Goal: Task Accomplishment & Management: Use online tool/utility

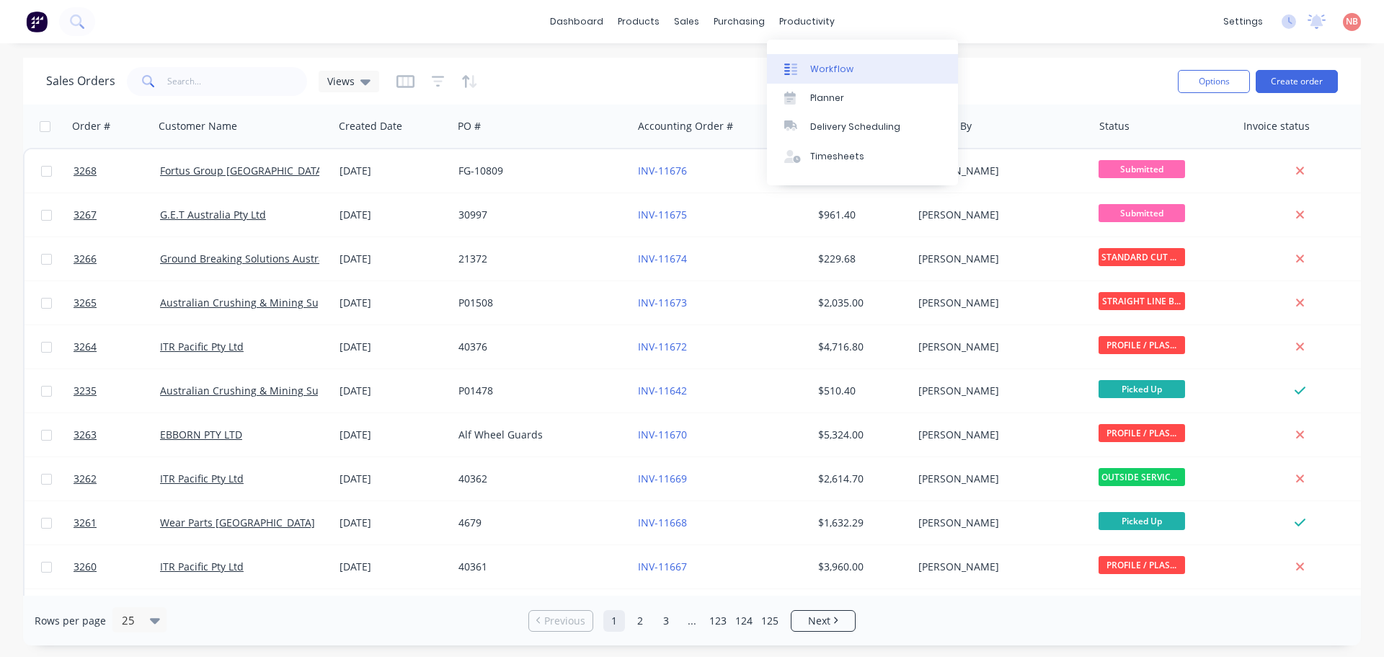
click at [807, 67] on link "Workflow" at bounding box center [862, 68] width 191 height 29
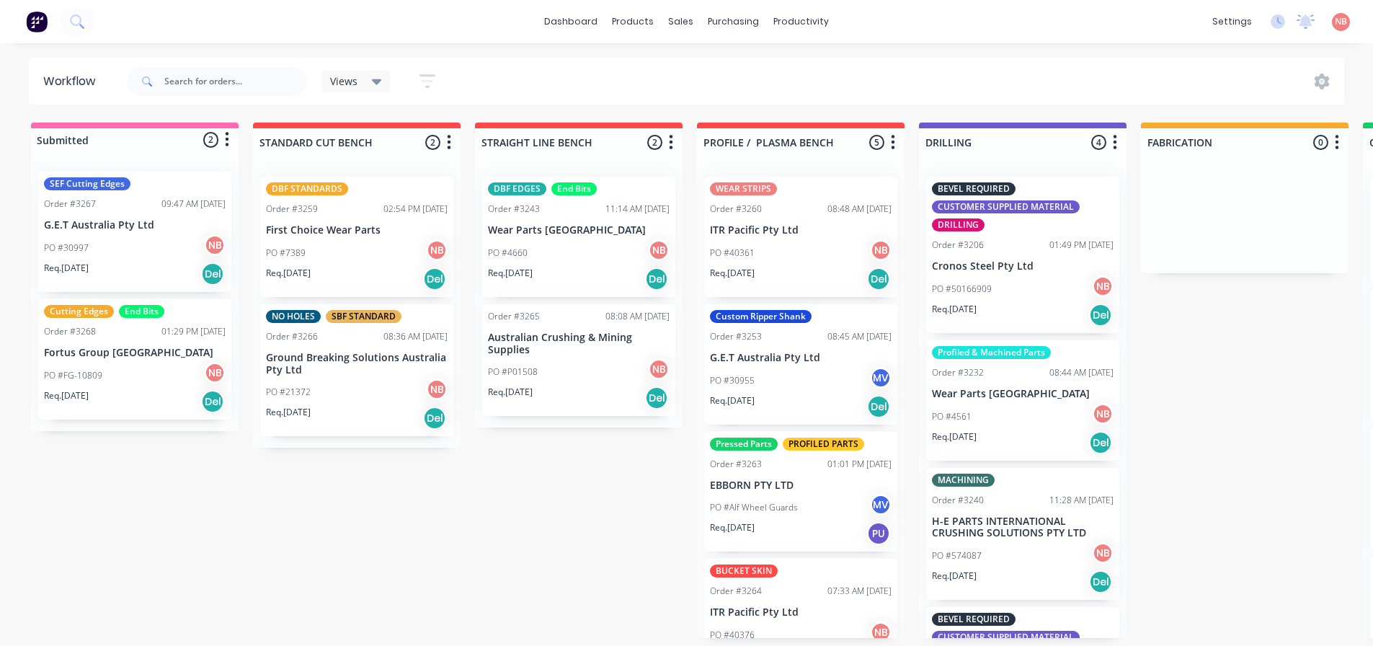
click at [89, 335] on div "Order #3268" at bounding box center [70, 331] width 52 height 13
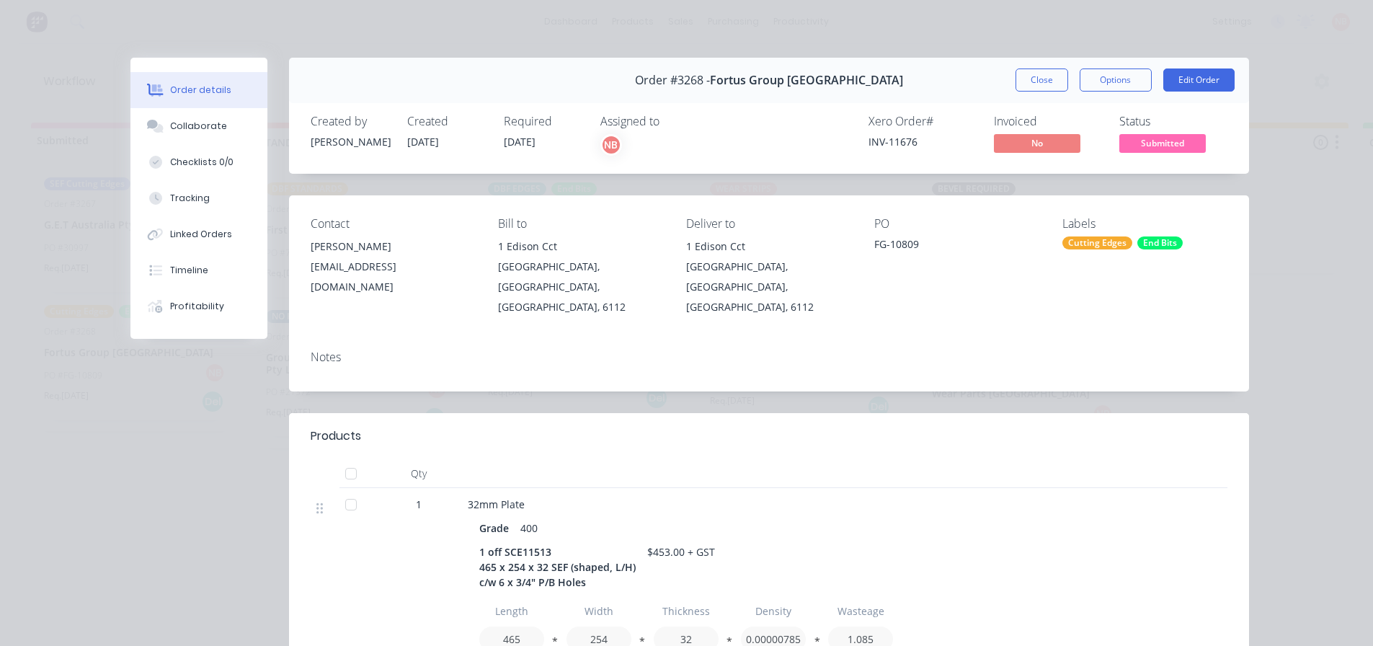
click at [1082, 236] on div "Cutting Edges" at bounding box center [1098, 242] width 70 height 13
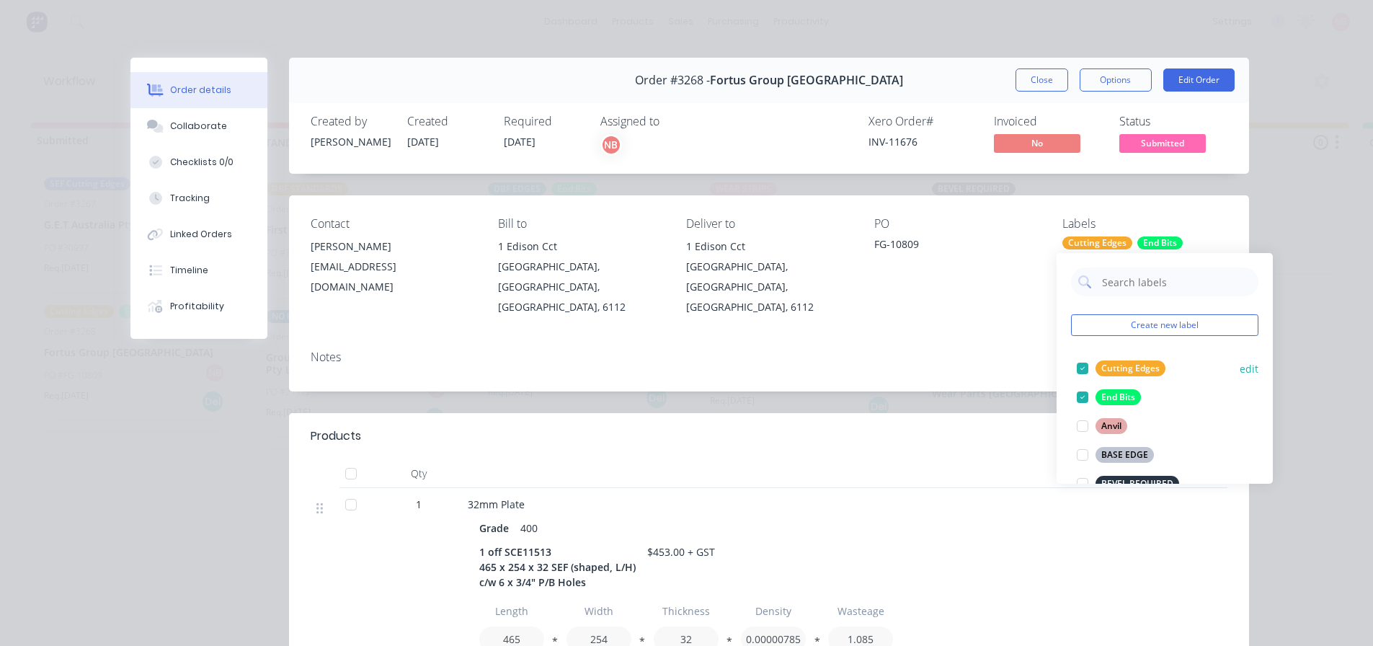
click at [1081, 371] on div at bounding box center [1082, 368] width 29 height 29
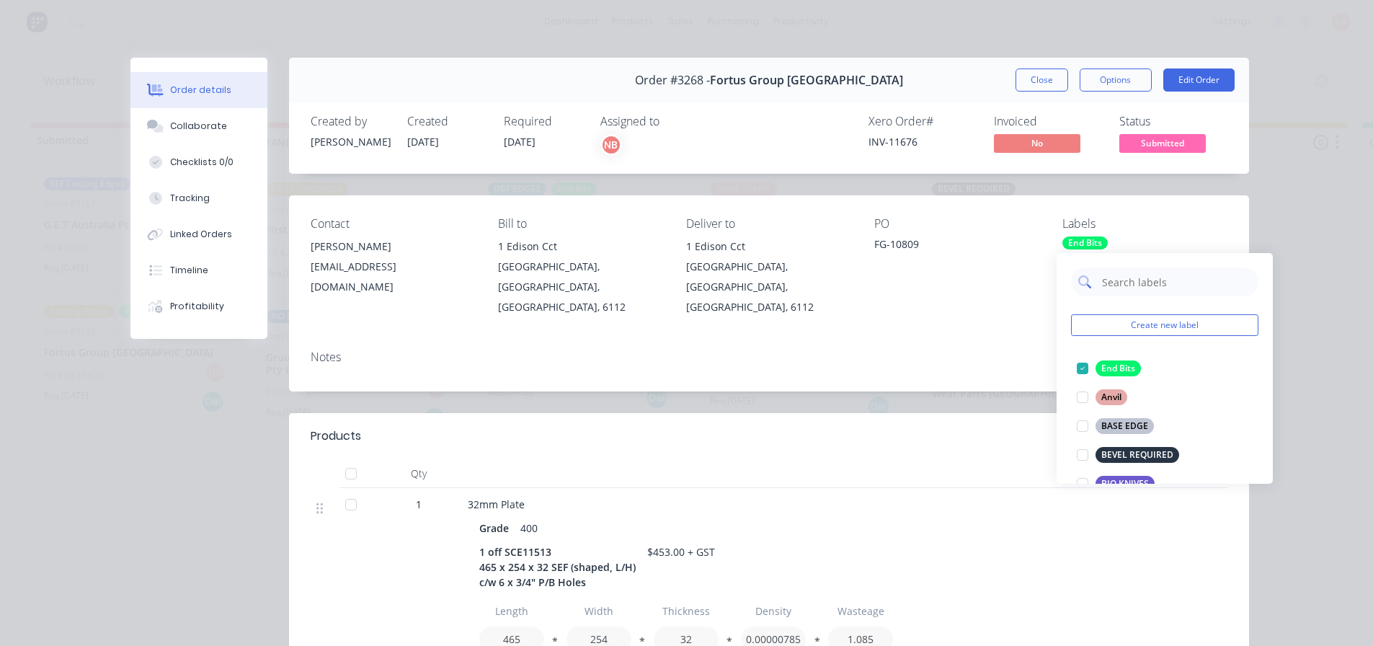
click at [1125, 289] on input "text" at bounding box center [1176, 281] width 151 height 29
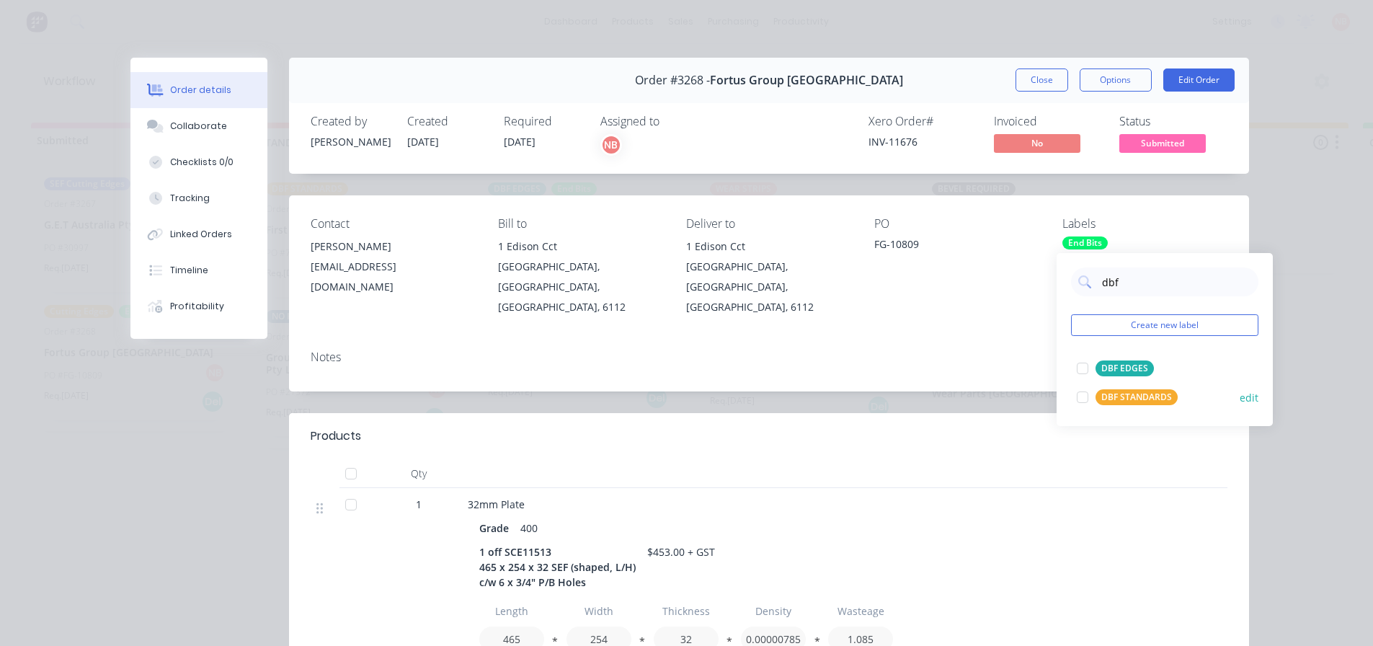
type input "dbf"
click at [1127, 390] on div "DBF STANDARDS" at bounding box center [1137, 397] width 82 height 16
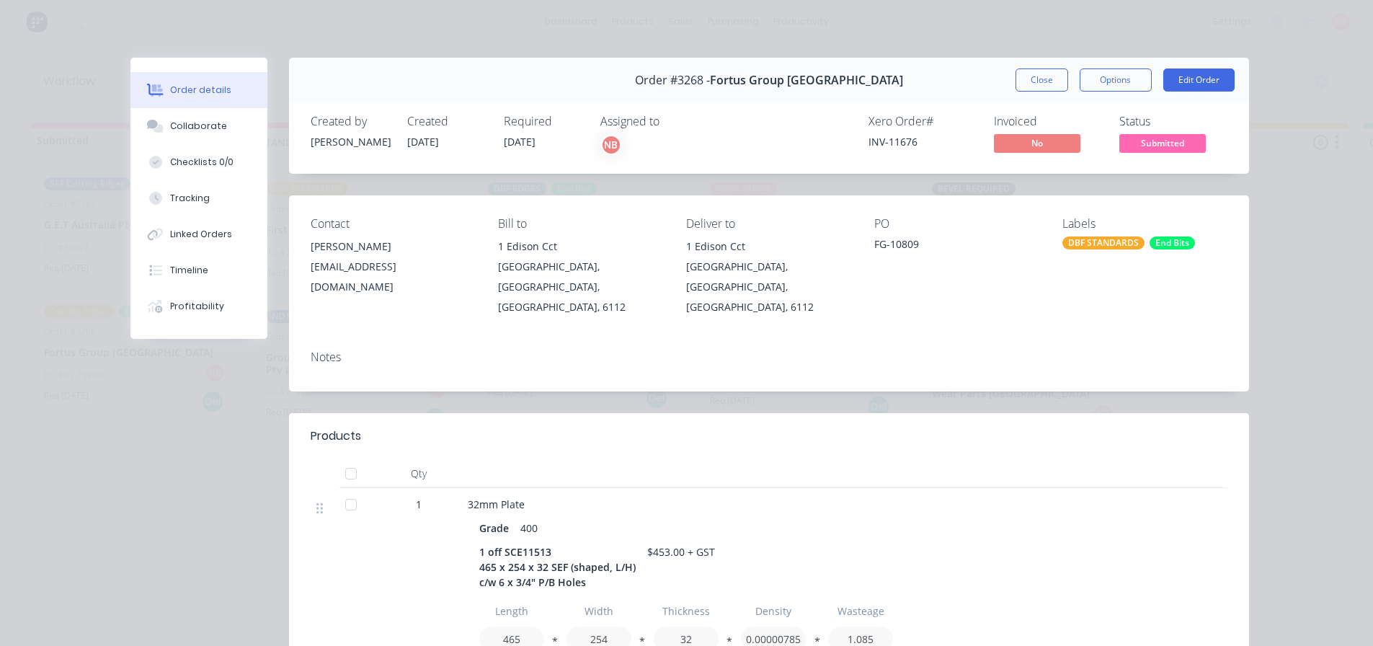
click at [1102, 200] on div "Contact [PERSON_NAME] [PERSON_NAME][EMAIL_ADDRESS][DOMAIN_NAME] Bill to [STREET…" at bounding box center [769, 266] width 960 height 143
click at [1047, 81] on button "Close" at bounding box center [1042, 79] width 53 height 23
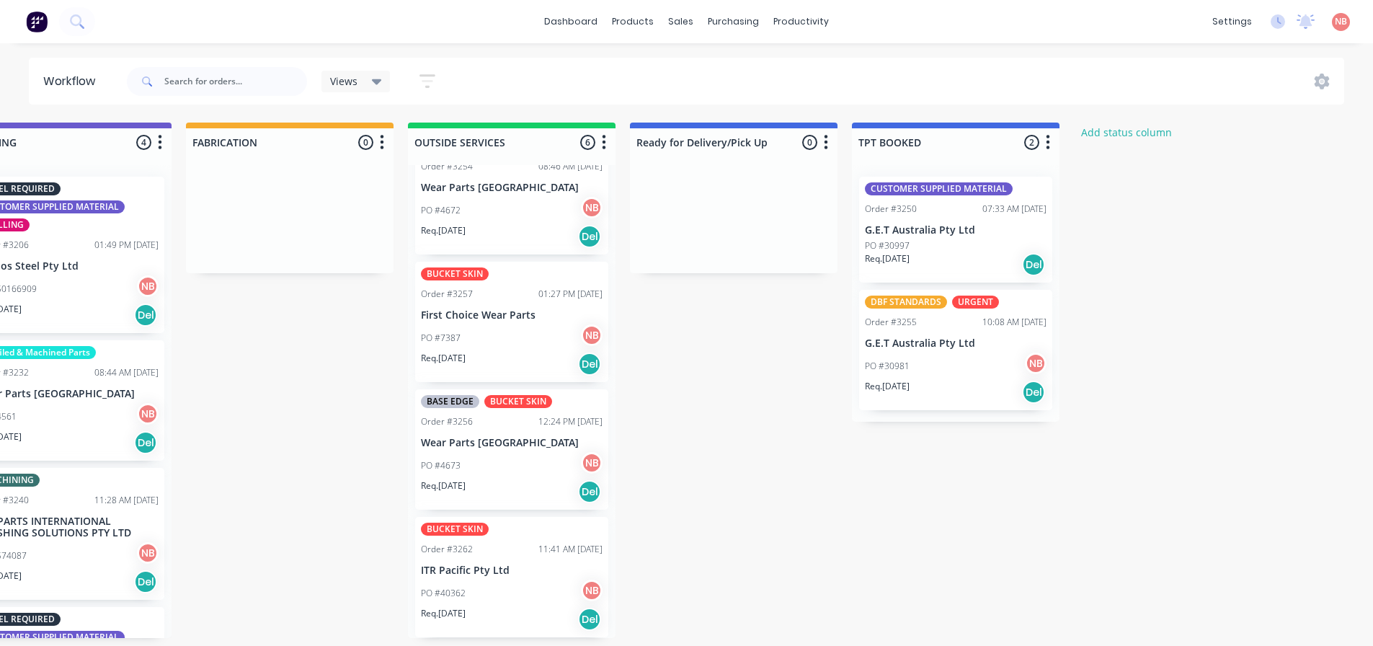
scroll to position [3, 1031]
